Goal: Task Accomplishment & Management: Manage account settings

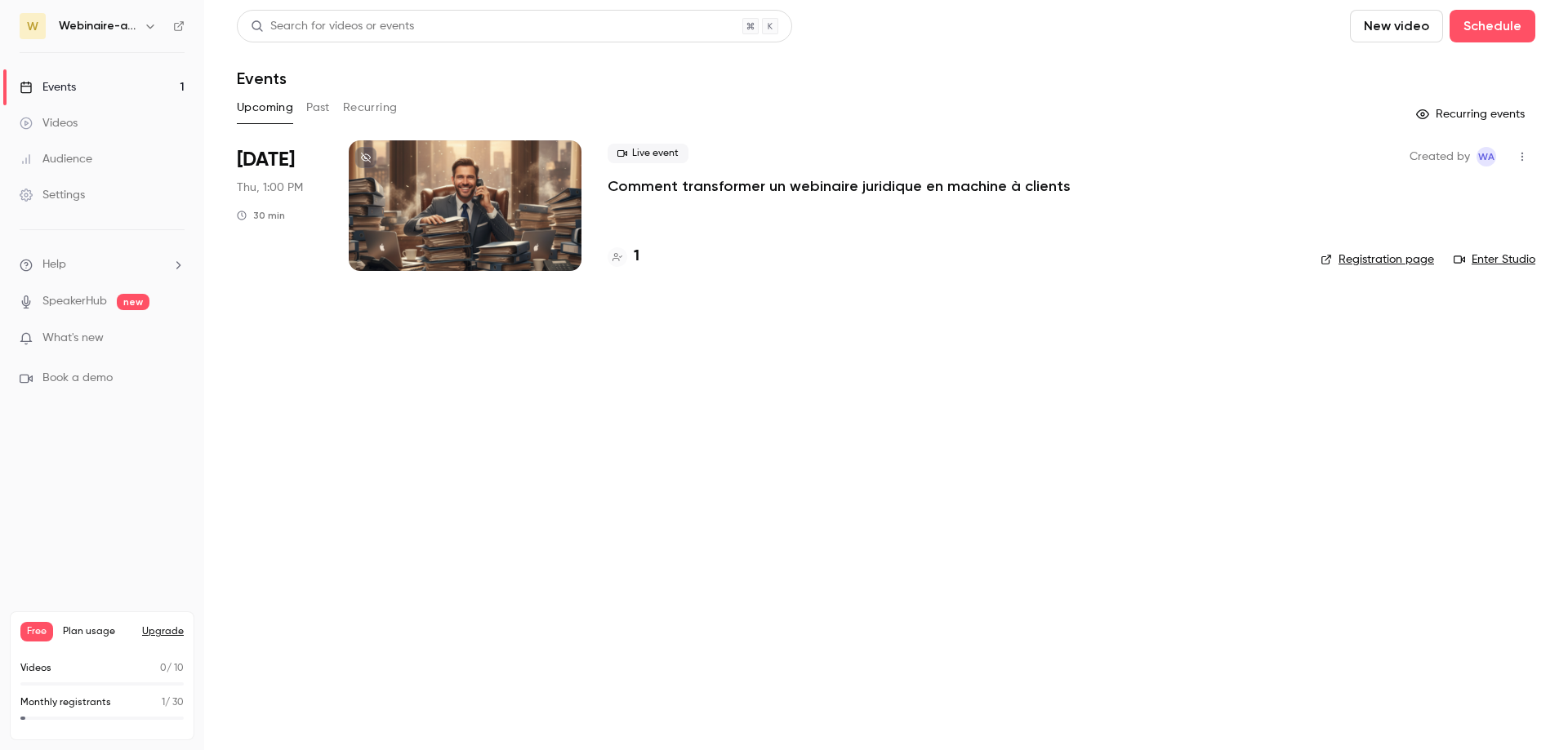
click at [1526, 156] on icon "button" at bounding box center [1522, 156] width 14 height 12
click at [1425, 210] on li "Share" at bounding box center [1445, 198] width 177 height 42
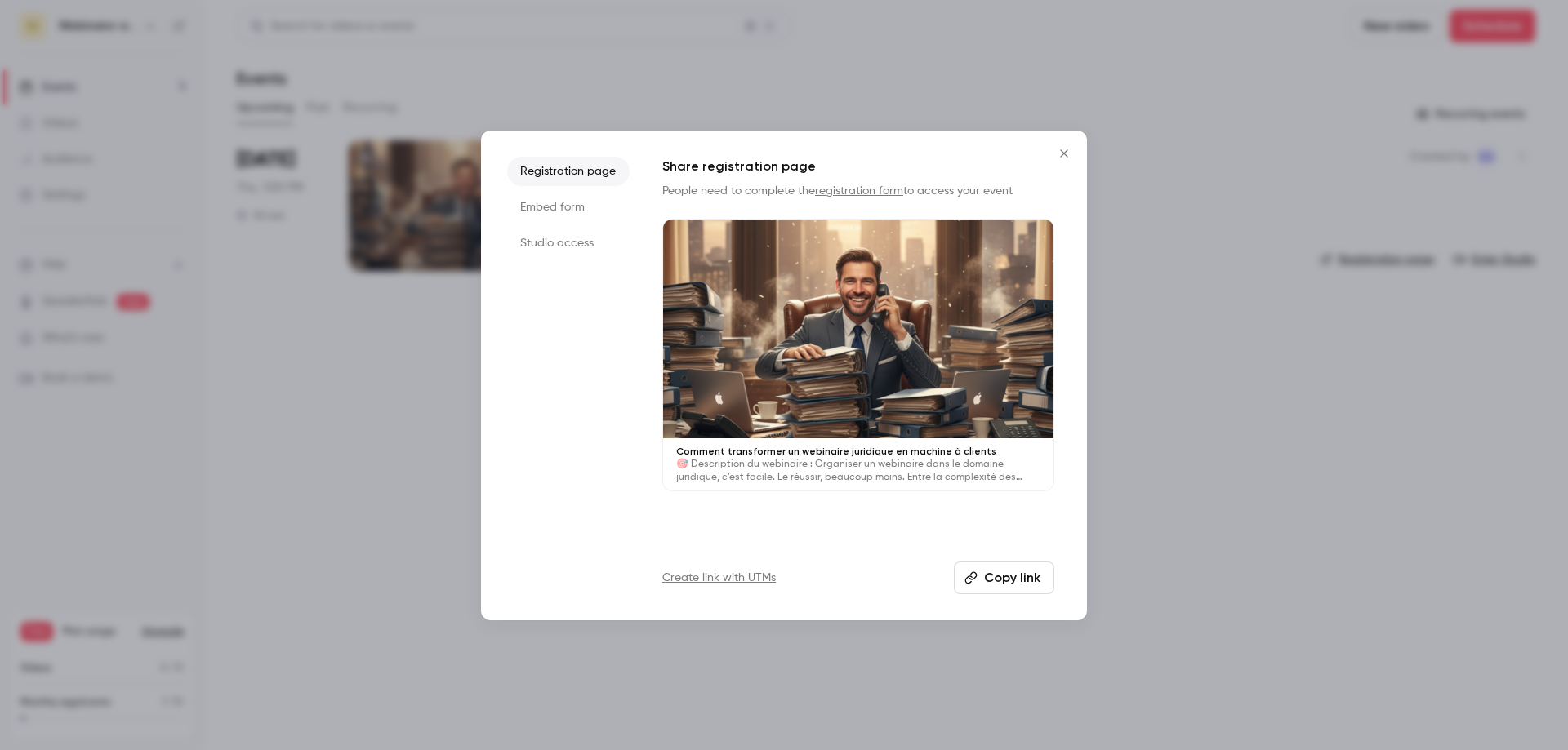
click at [1002, 586] on button "Copy link" at bounding box center [1004, 578] width 100 height 33
click at [1056, 155] on icon "Close" at bounding box center [1064, 153] width 19 height 14
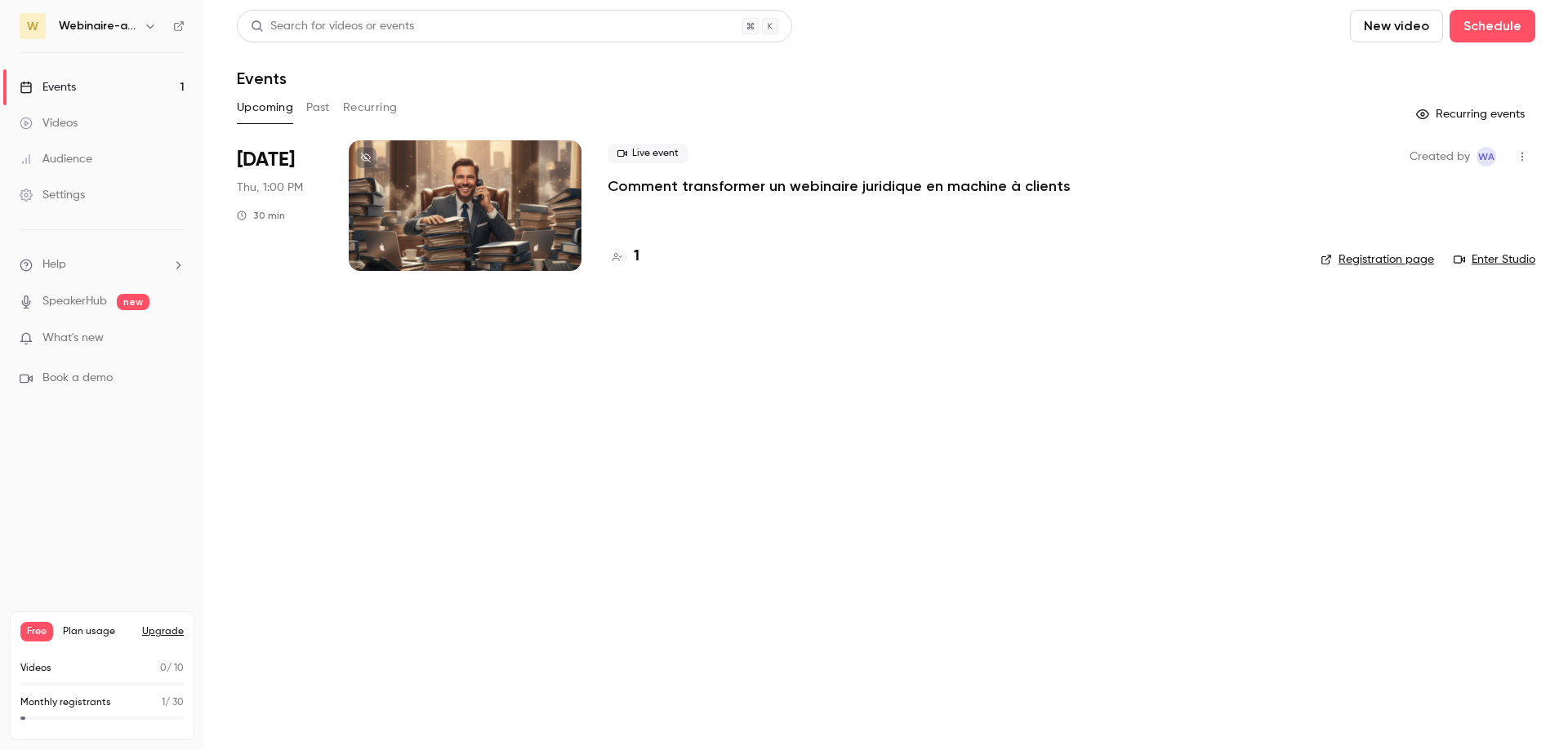
click at [730, 184] on p "Comment transformer un webinaire juridique en machine à clients" at bounding box center [838, 186] width 462 height 19
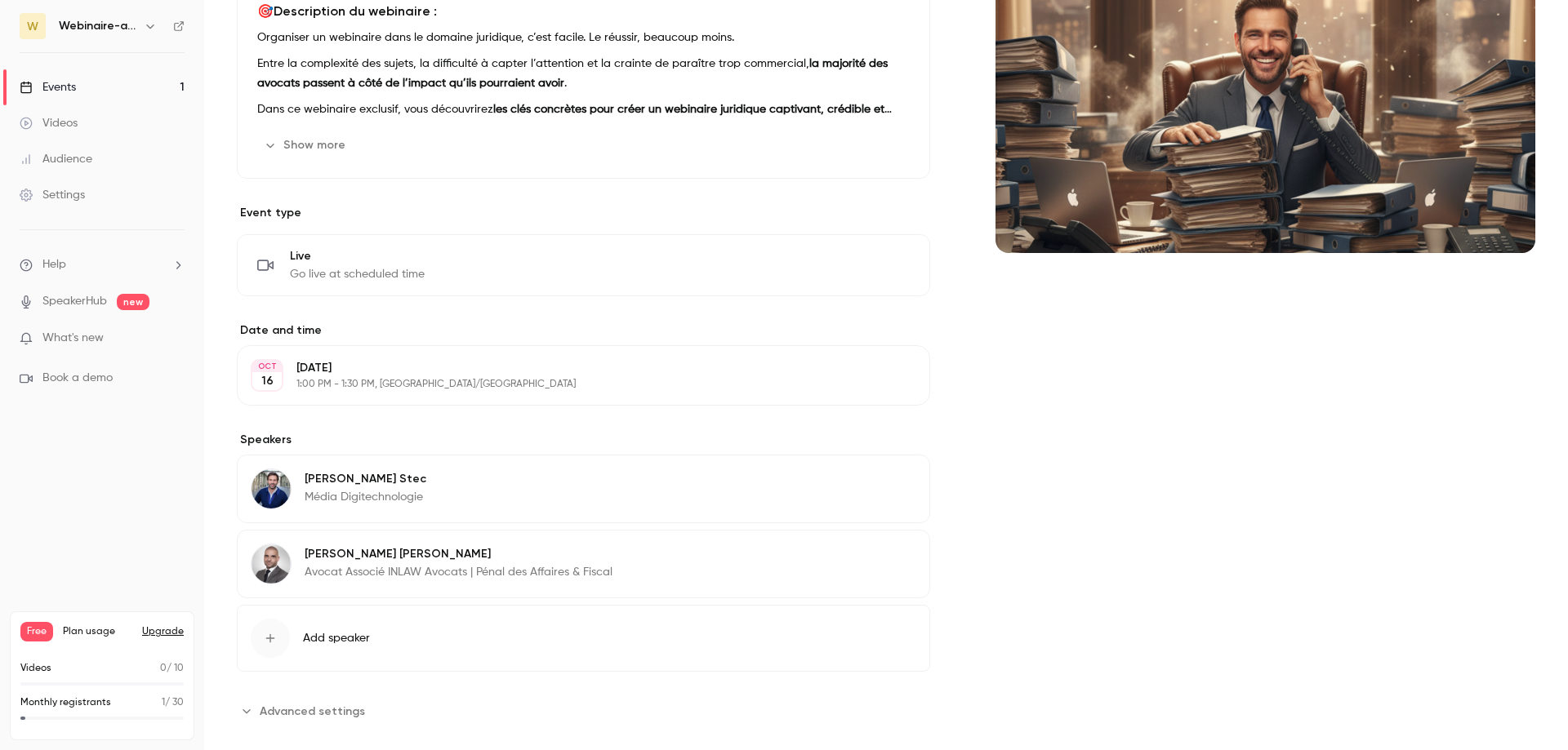
scroll to position [407, 0]
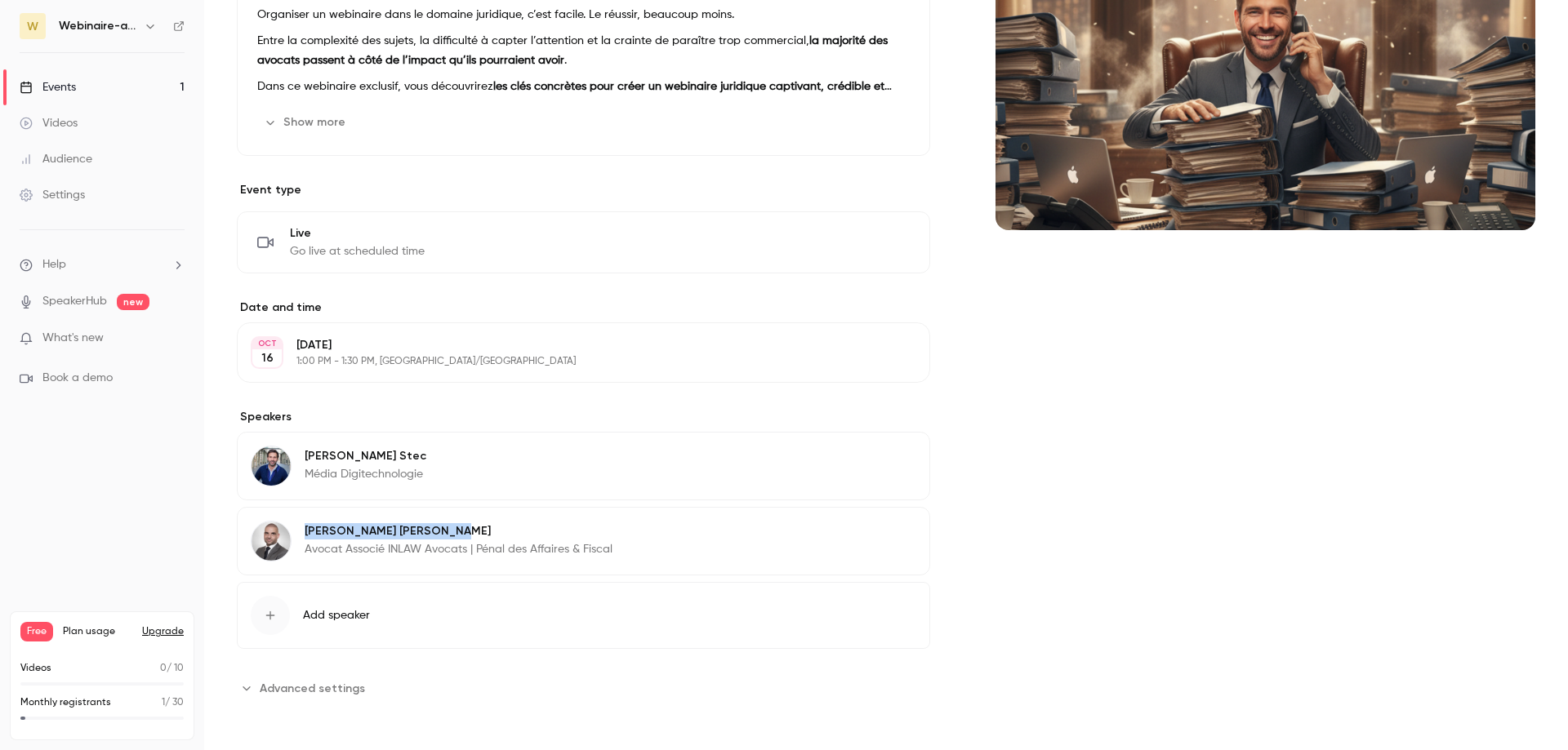
drag, startPoint x: 411, startPoint y: 531, endPoint x: 304, endPoint y: 532, distance: 107.0
click at [304, 532] on p "Romain Cieslewicz" at bounding box center [458, 531] width 308 height 16
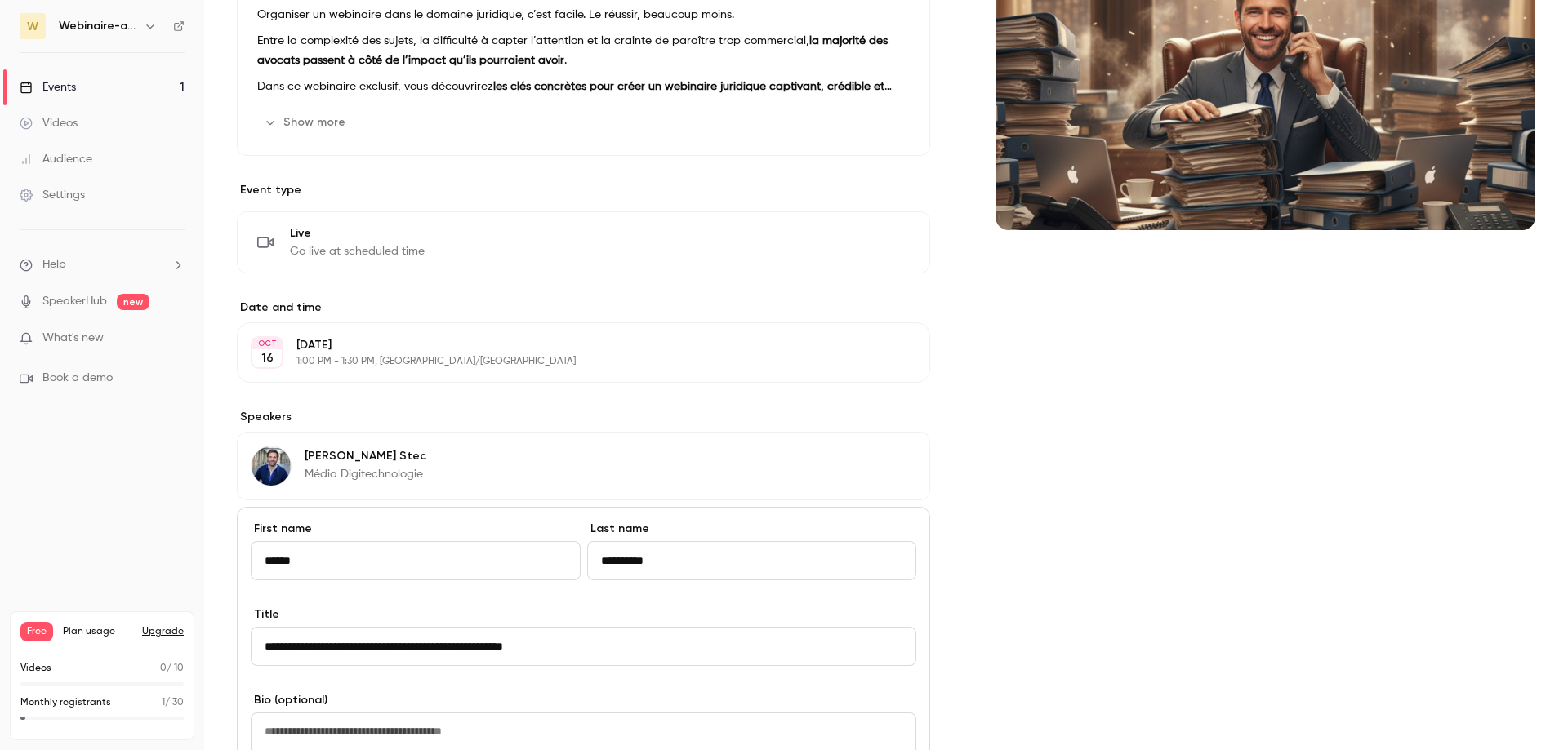
drag, startPoint x: 304, startPoint y: 532, endPoint x: 590, endPoint y: 558, distance: 287.2
click at [590, 558] on input "**********" at bounding box center [752, 561] width 330 height 40
click at [1166, 553] on div "Cover image" at bounding box center [1265, 506] width 540 height 1199
click at [119, 76] on link "Events 1" at bounding box center [101, 87] width 204 height 36
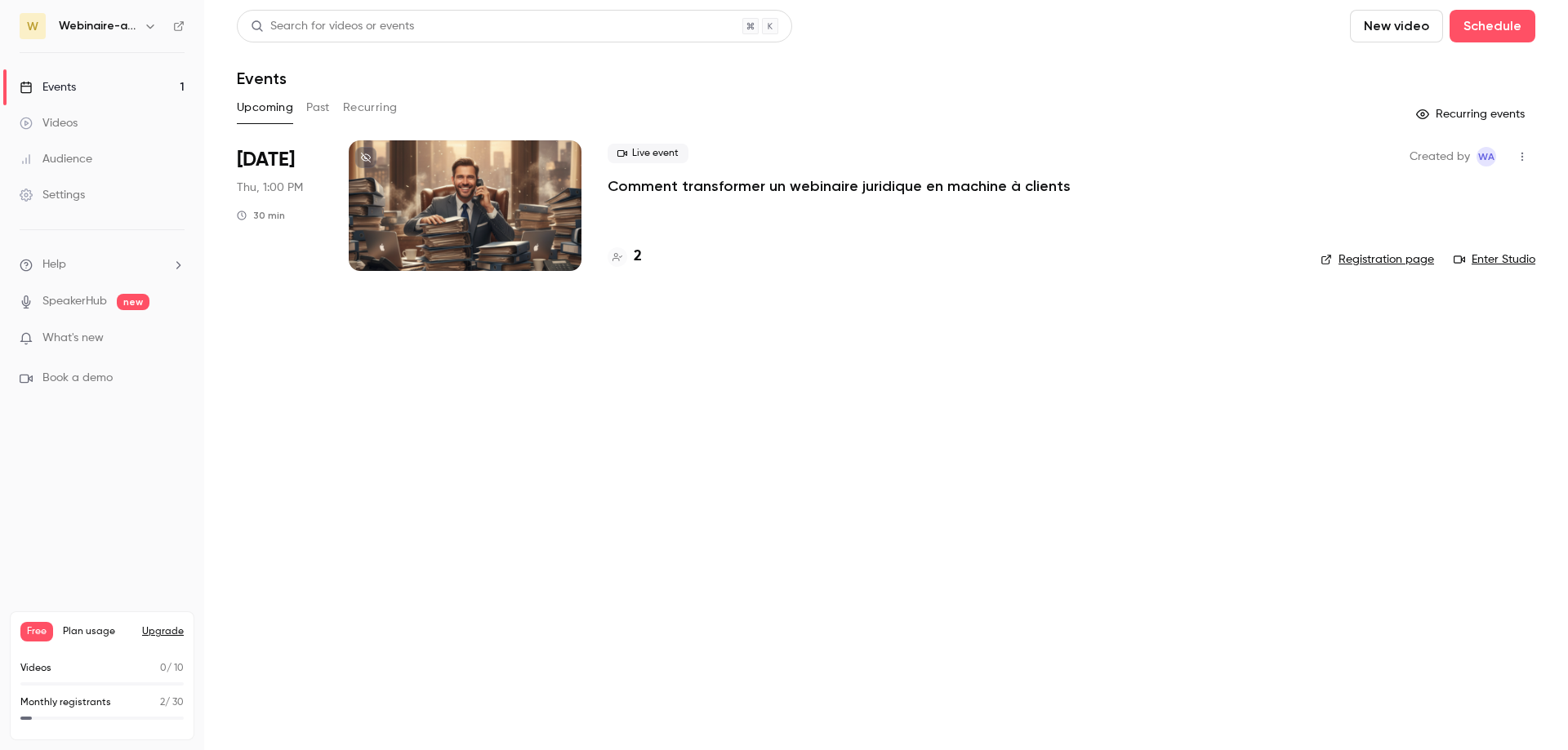
click at [635, 262] on h4 "2" at bounding box center [637, 257] width 8 height 22
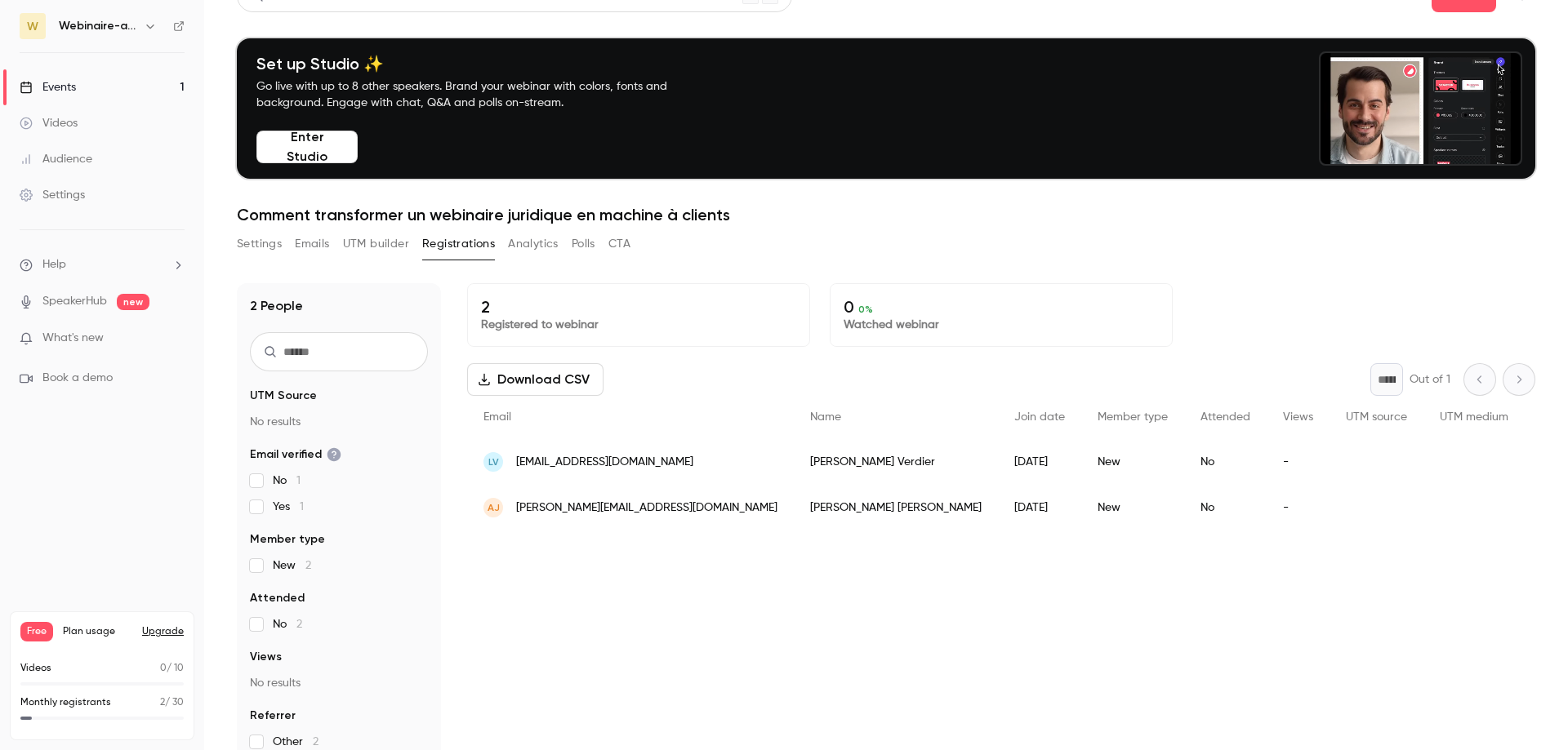
scroll to position [160, 0]
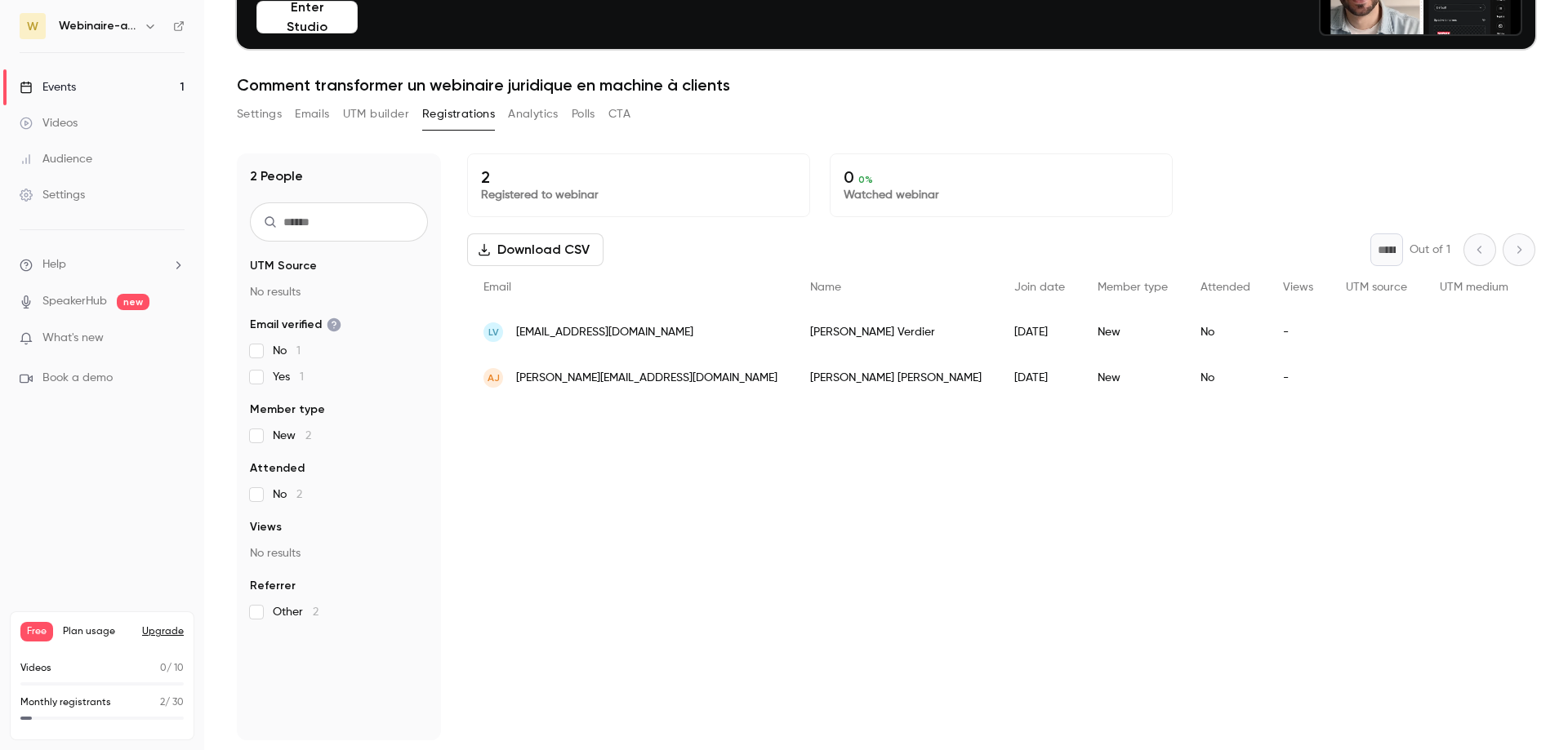
click at [103, 82] on link "Events 1" at bounding box center [101, 87] width 204 height 36
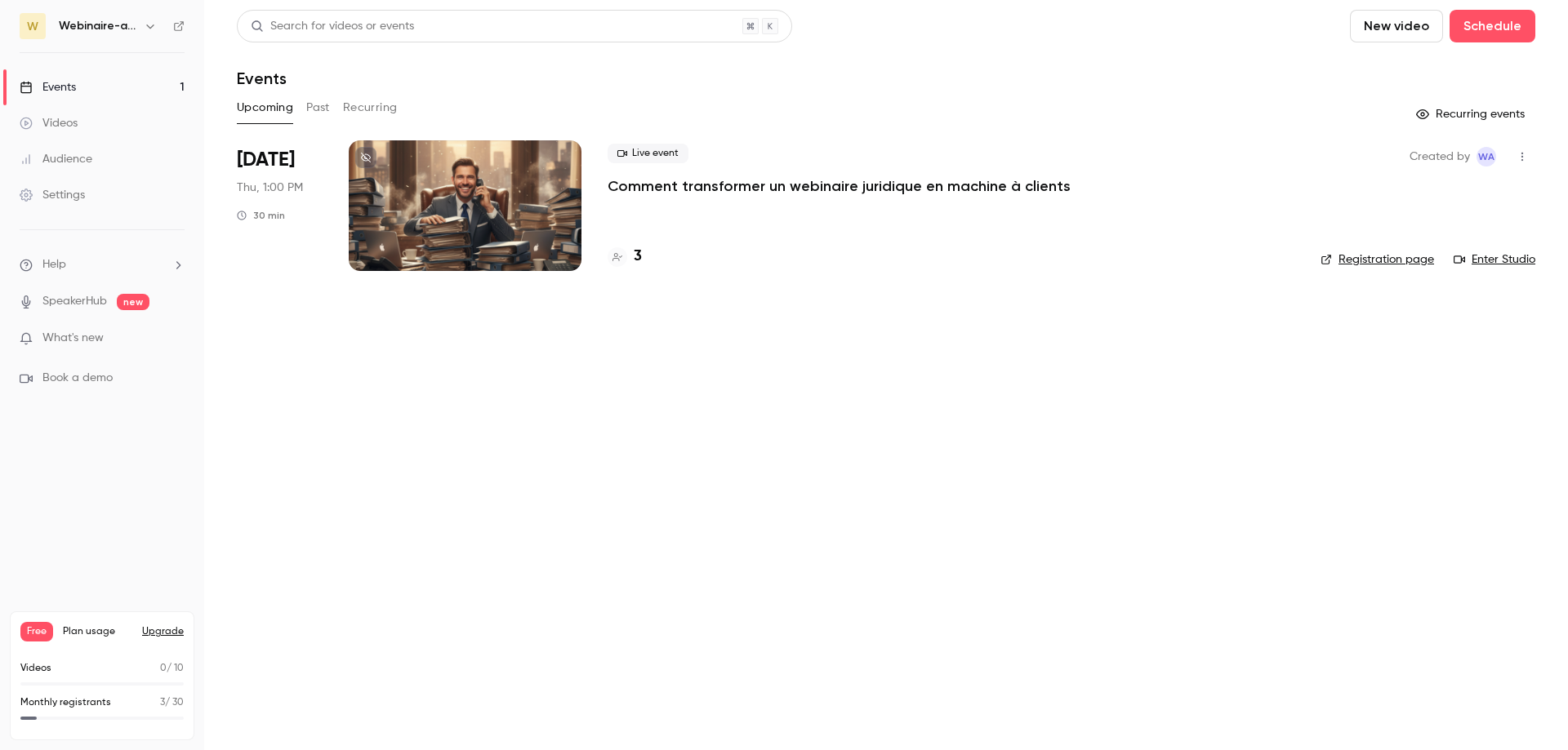
click at [637, 259] on h4 "3" at bounding box center [637, 257] width 8 height 22
click at [634, 257] on h4 "3" at bounding box center [637, 257] width 8 height 22
